Goal: Check status: Check status

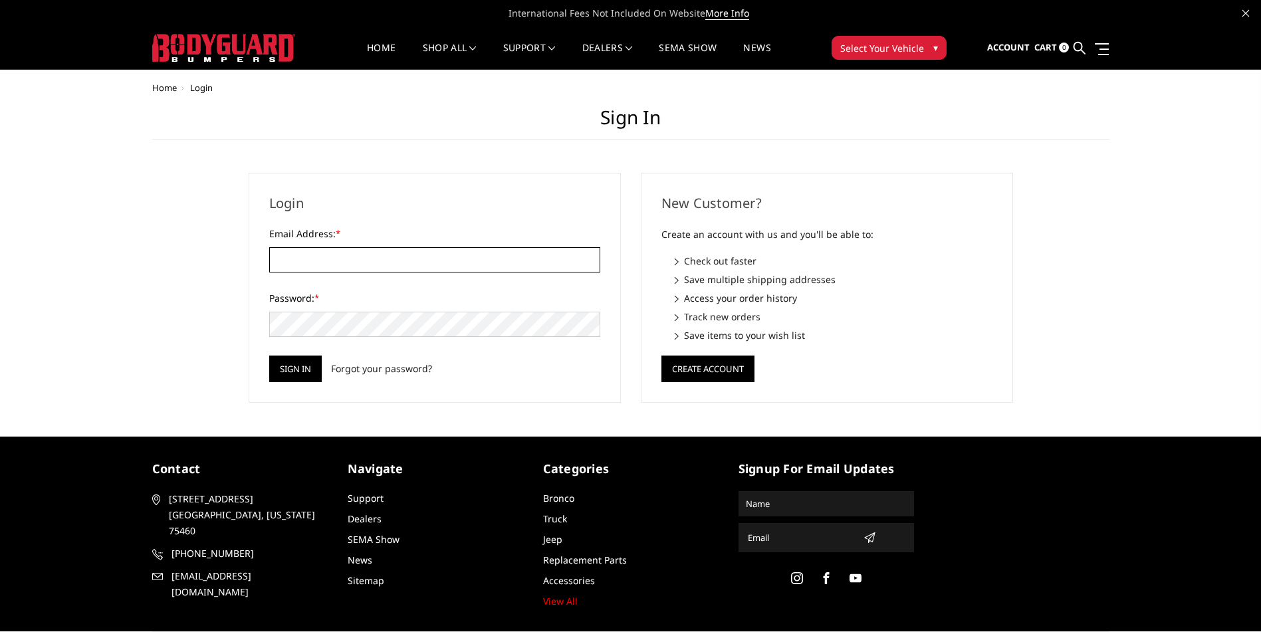
type input "[EMAIL_ADDRESS][DOMAIN_NAME]"
click at [310, 384] on div "Login Email Address: * cfitztruxstore@yahoo.com Password: * Sign in Forgot your…" at bounding box center [435, 288] width 372 height 230
click at [302, 373] on input "Sign in" at bounding box center [295, 369] width 52 height 27
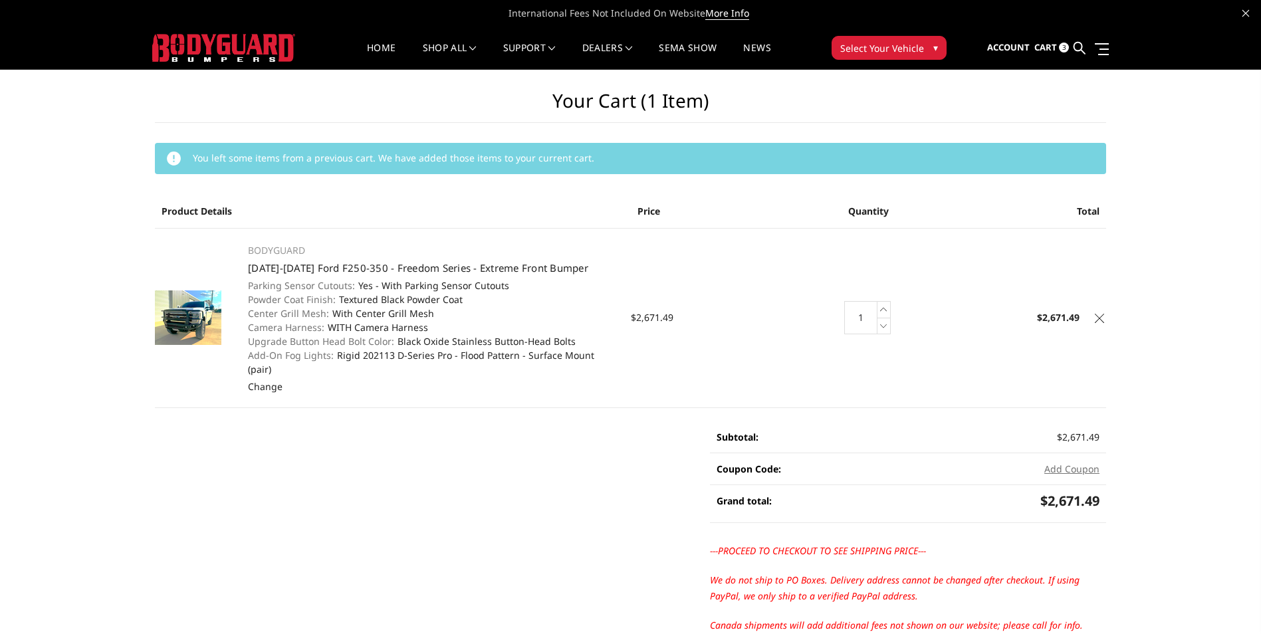
click at [1097, 56] on li at bounding box center [1099, 48] width 19 height 22
click at [1097, 45] on link at bounding box center [1099, 49] width 19 height 14
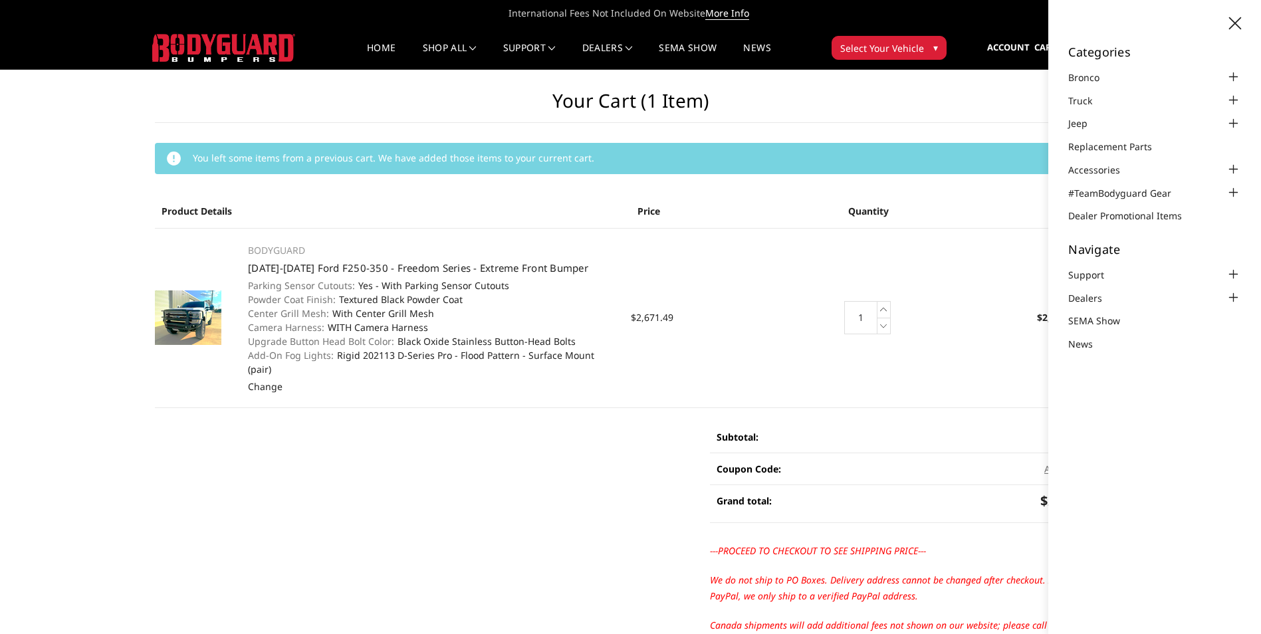
click at [629, 41] on nav "Home shop all Bronco 2021-2025 Bronco Front 2021-2025 Bronco Rear 2021-2025 Bro…" at bounding box center [569, 48] width 508 height 43
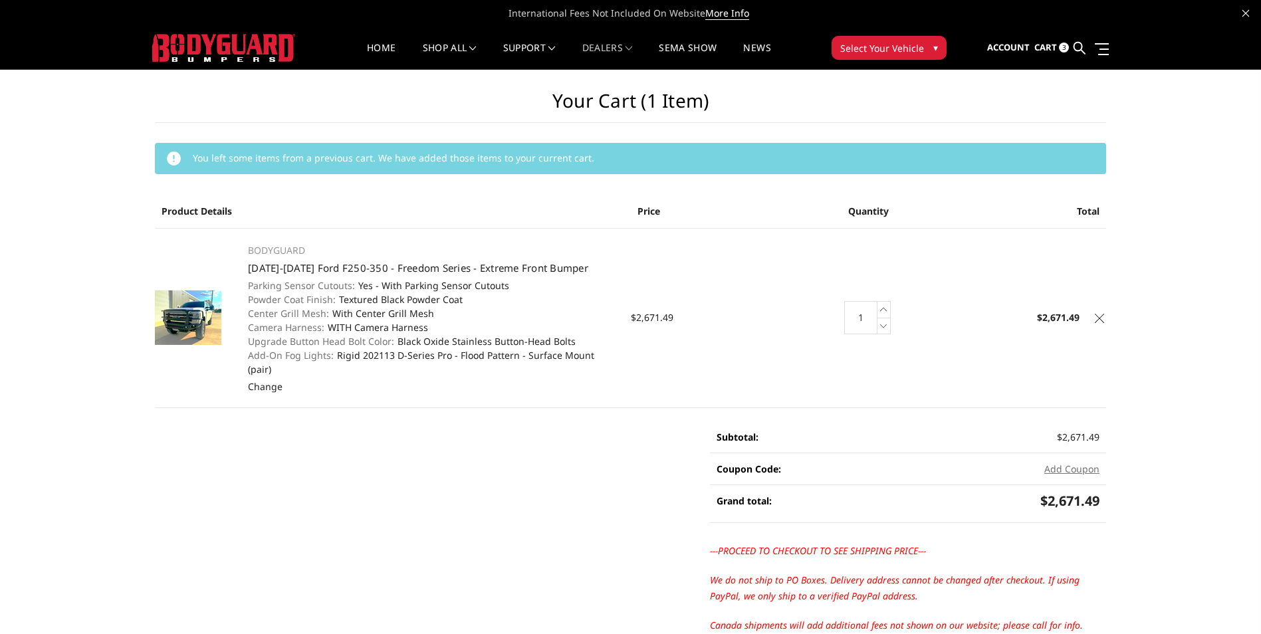
click at [630, 41] on nav "Home shop all Bronco 2021-2025 Bronco Front 2021-2025 Bronco Rear 2021-2025 Bro…" at bounding box center [569, 48] width 508 height 43
click at [629, 49] on span at bounding box center [628, 48] width 7 height 7
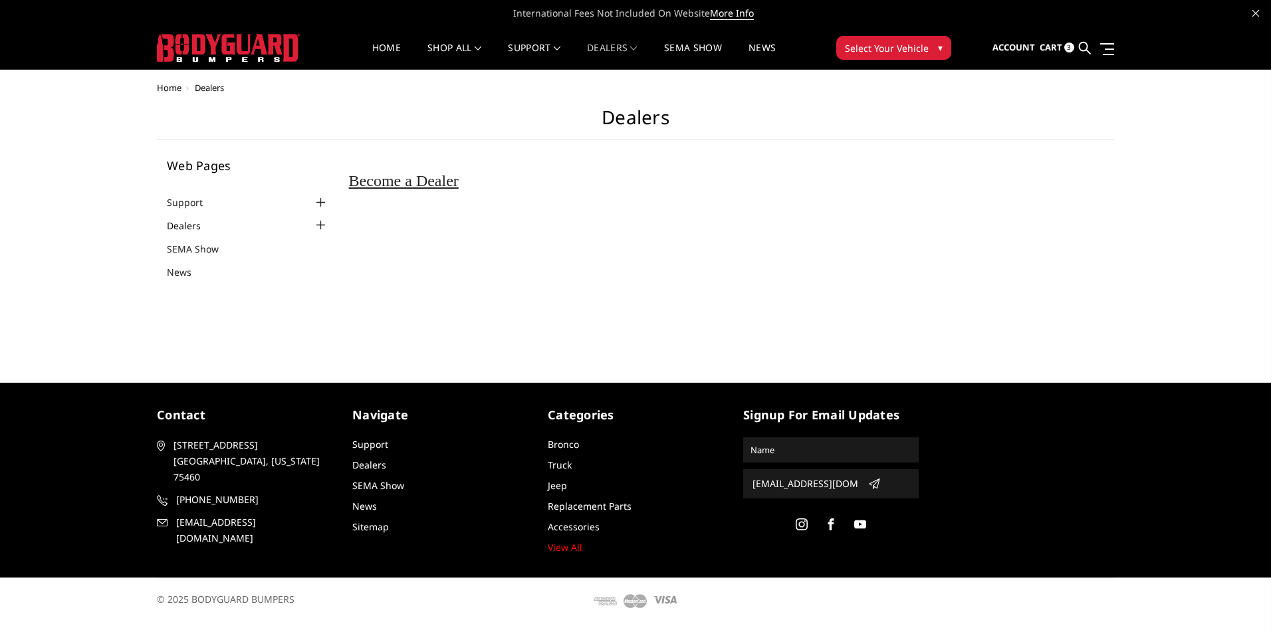
click at [201, 227] on link "Dealers" at bounding box center [192, 226] width 51 height 14
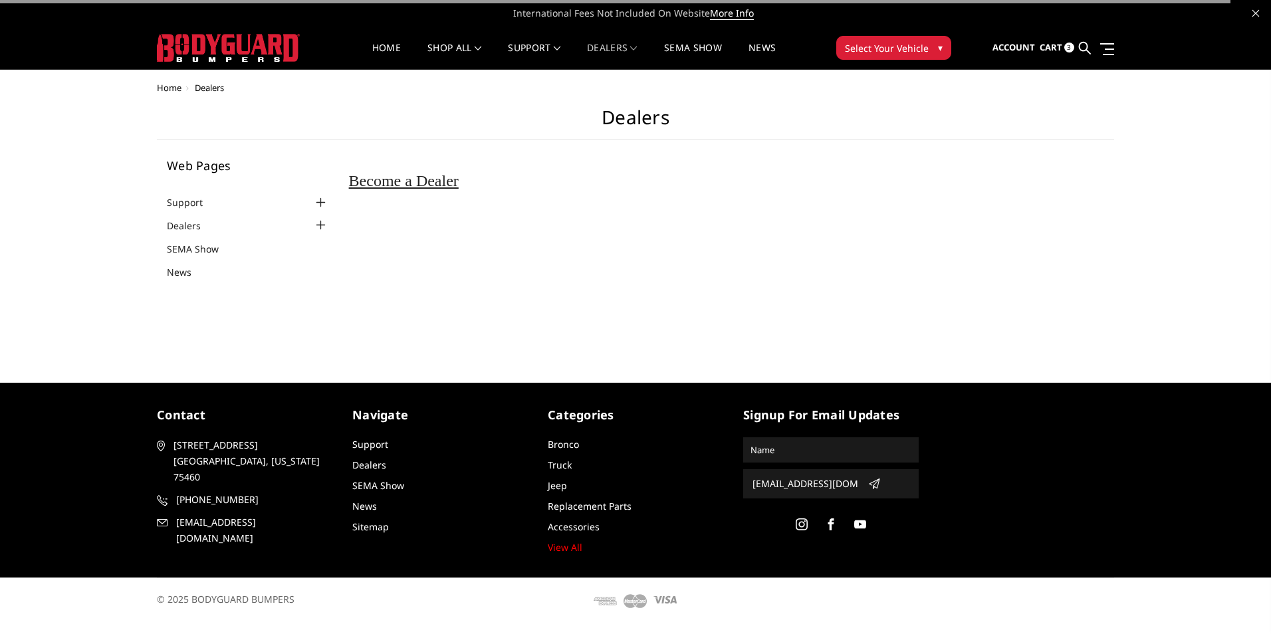
click at [316, 220] on div at bounding box center [321, 225] width 16 height 16
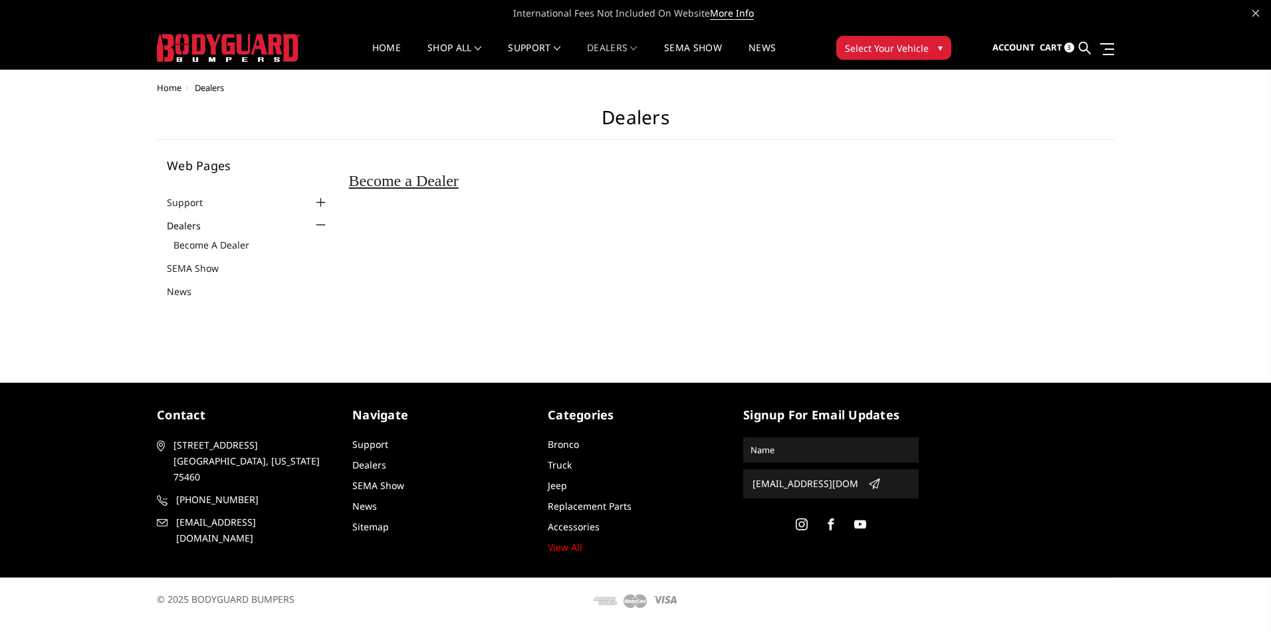
click at [1244, 6] on div "International Fees Not Included On Website More Info" at bounding box center [635, 13] width 1271 height 27
click at [1255, 11] on icon at bounding box center [1255, 13] width 7 height 7
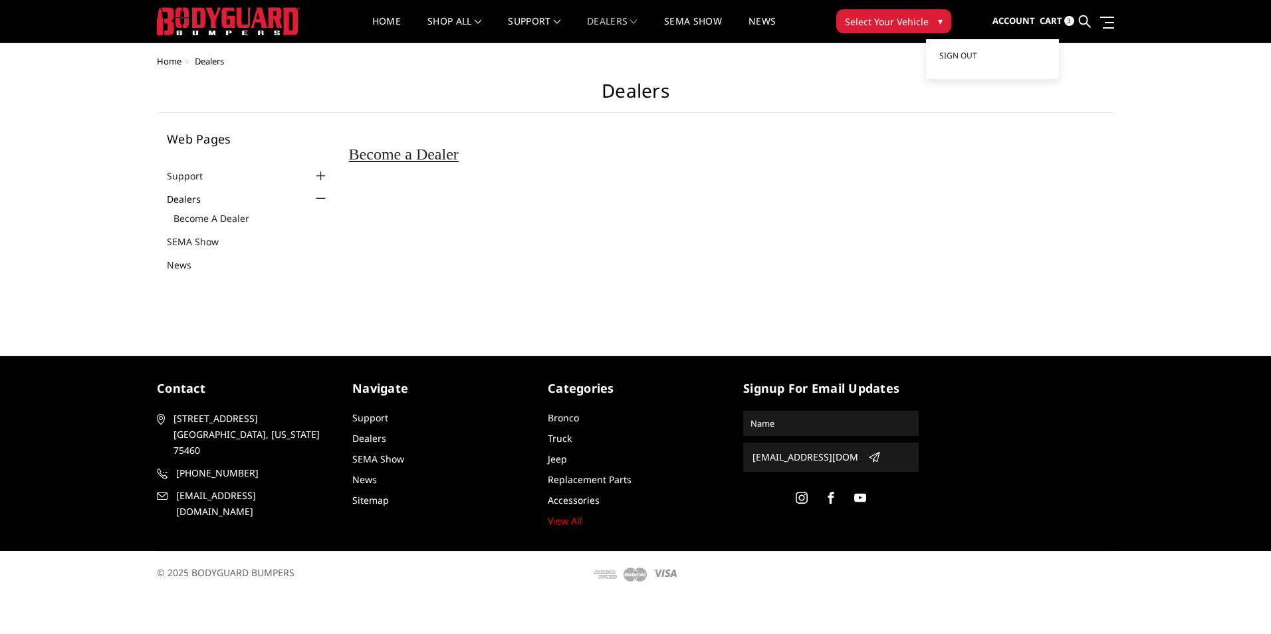
click at [1009, 13] on link "Account" at bounding box center [1013, 21] width 43 height 36
click at [1068, 11] on link "Cart 3" at bounding box center [1056, 21] width 35 height 36
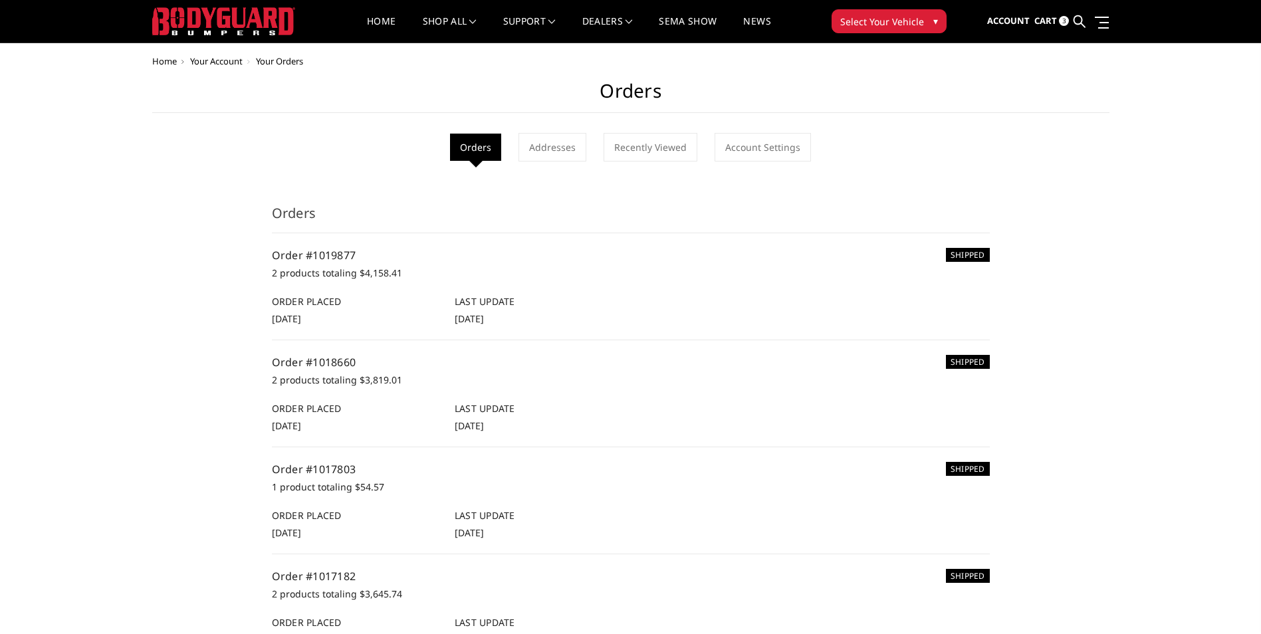
click at [305, 291] on div "SHIPPED Order #1019877 2 products totaling $4,158.41 Order Placed [DATE] Last U…" at bounding box center [631, 286] width 718 height 78
click at [303, 304] on h6 "Order Placed" at bounding box center [356, 301] width 169 height 14
click at [342, 260] on link "Order #1019877" at bounding box center [314, 255] width 84 height 15
click at [342, 256] on link "Order #1019877" at bounding box center [314, 255] width 84 height 15
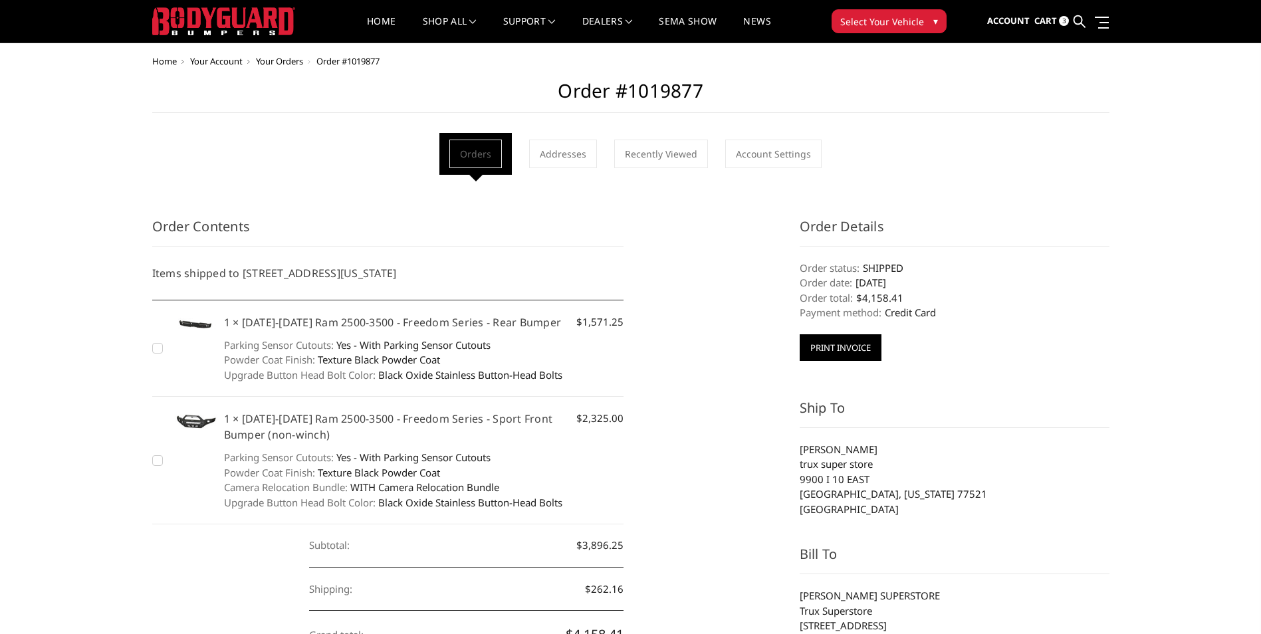
click at [841, 334] on button "Print Invoice" at bounding box center [840, 347] width 82 height 27
